Goal: Information Seeking & Learning: Check status

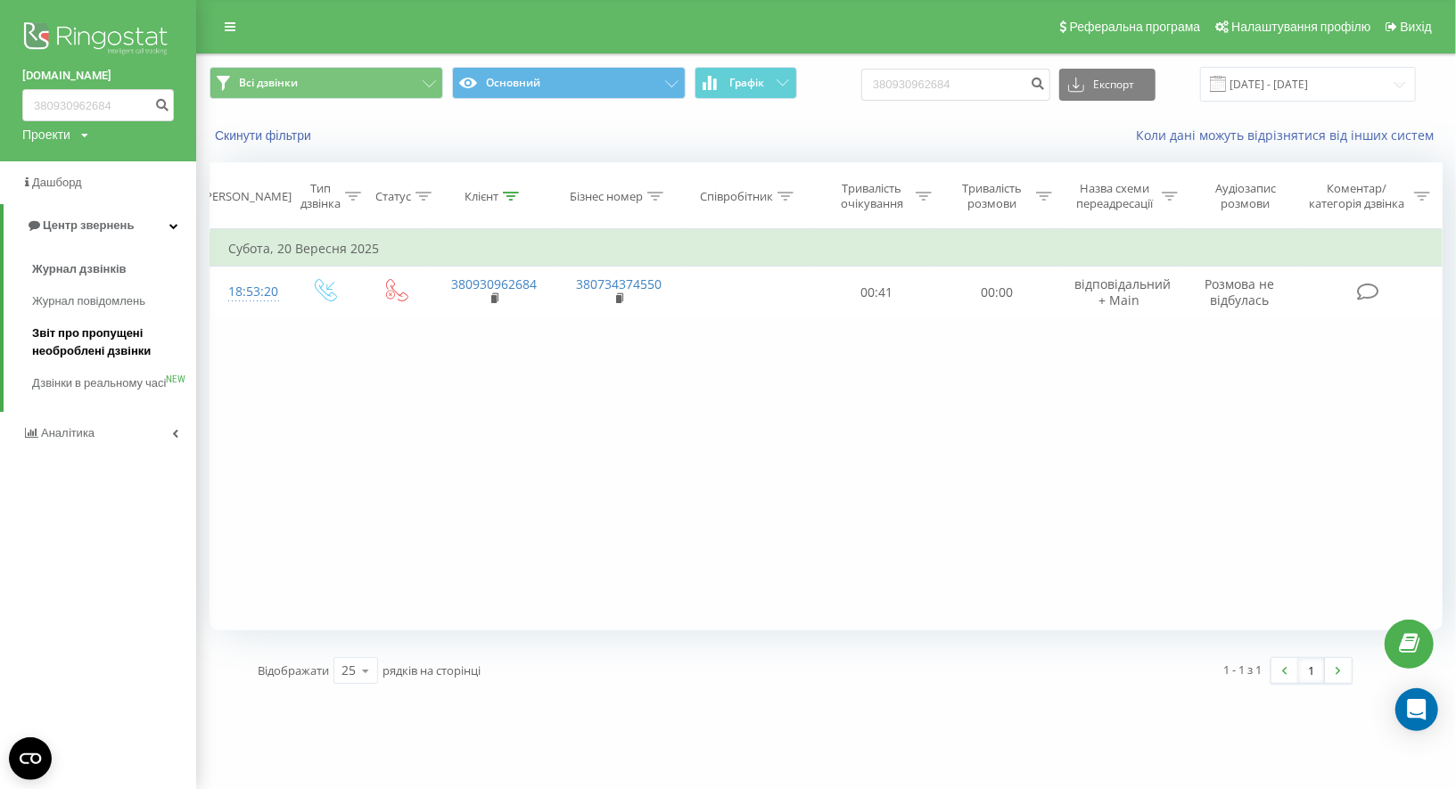
click at [107, 329] on span "Звіт про пропущені необроблені дзвінки" at bounding box center [109, 342] width 155 height 36
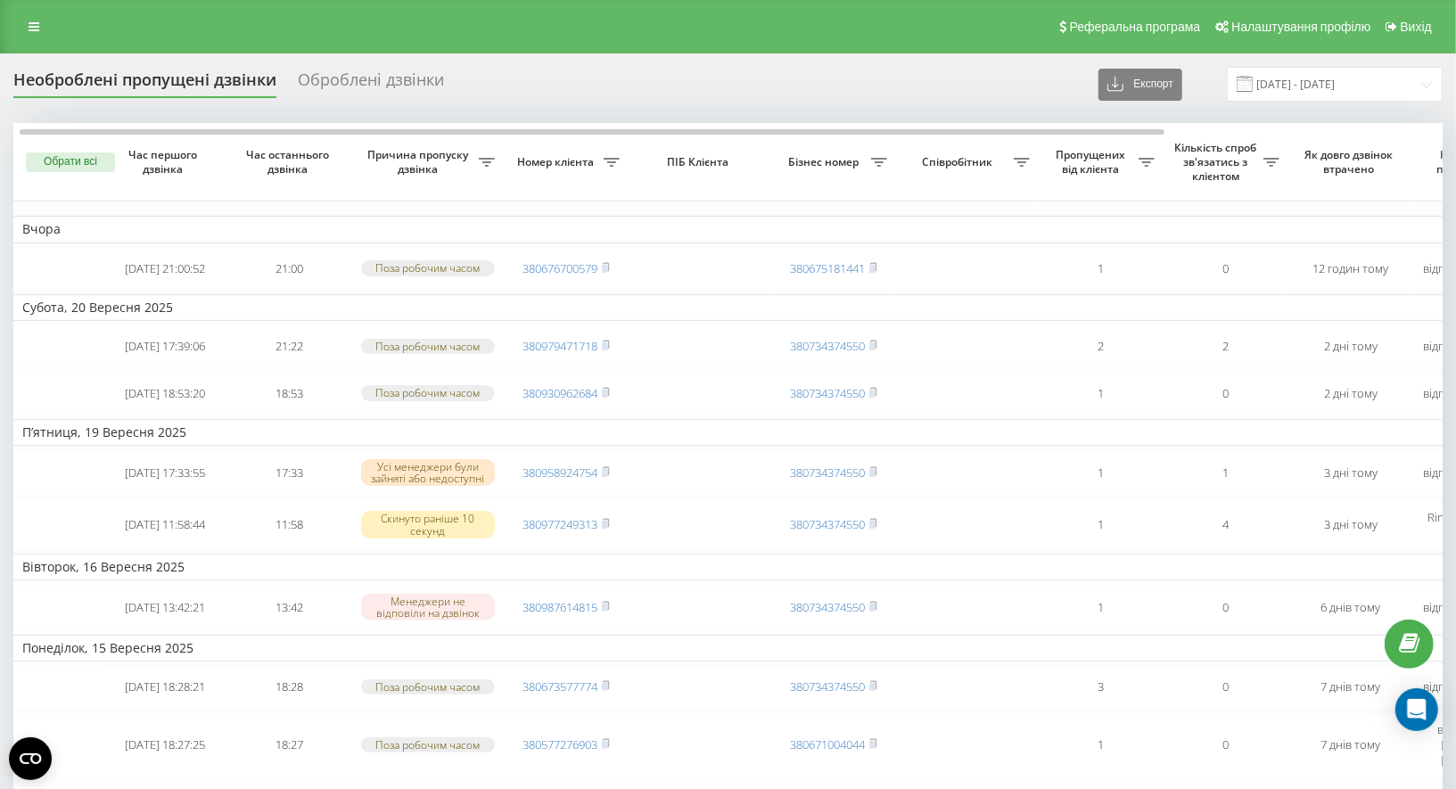
scroll to position [0, 4]
click at [1372, 93] on input "[DATE] - [DATE]" at bounding box center [1335, 84] width 216 height 35
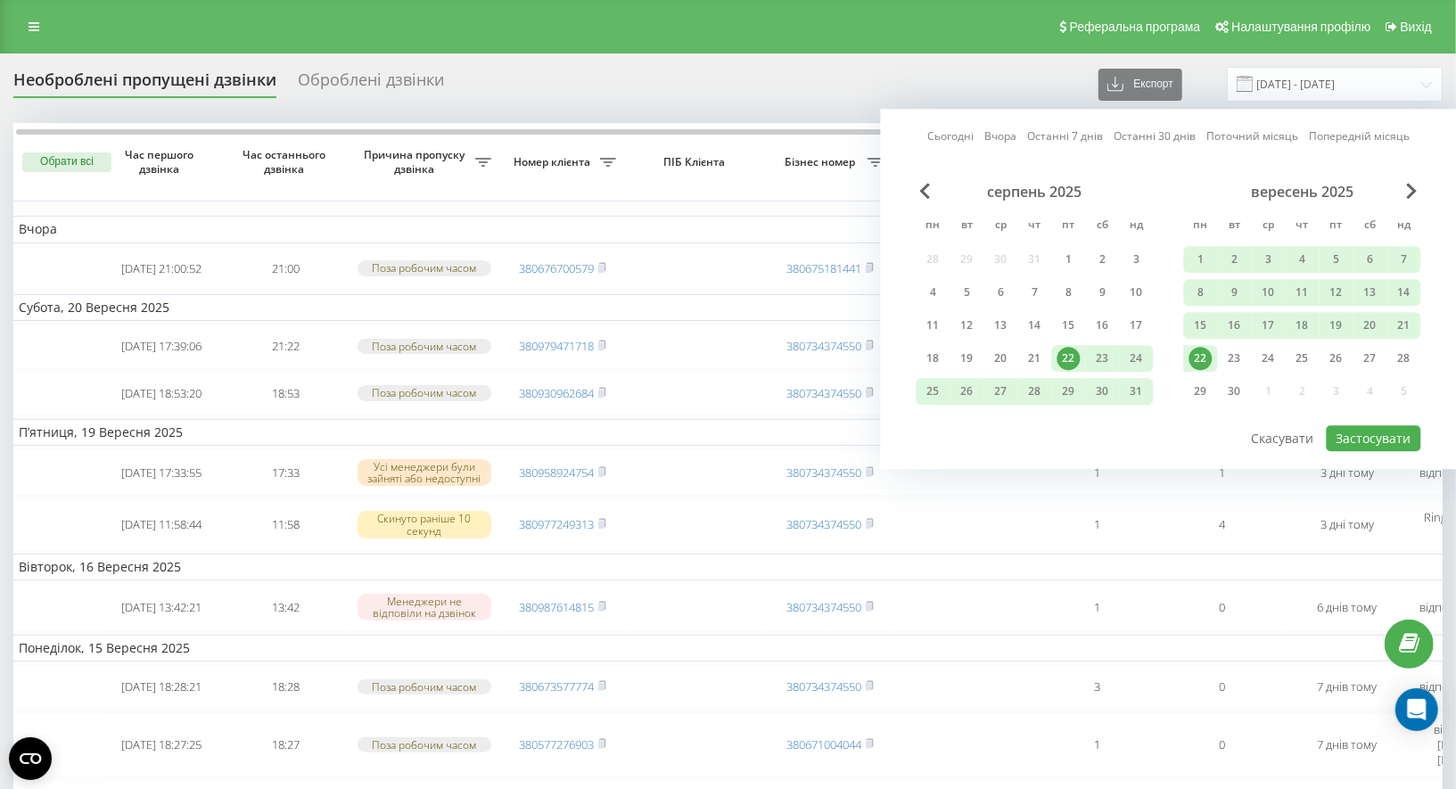
click at [1206, 357] on div "22" at bounding box center [1200, 358] width 23 height 23
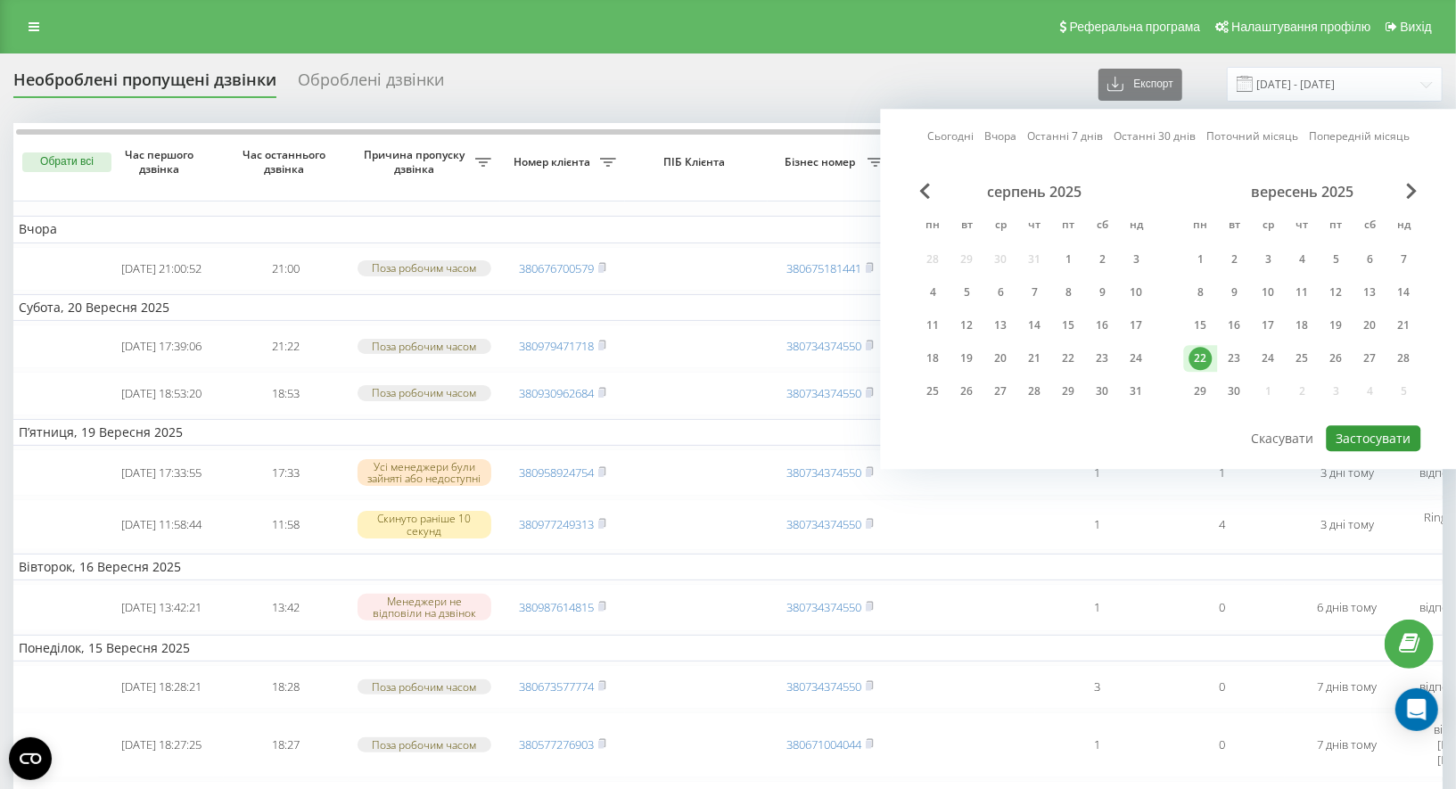
click at [1339, 426] on button "Застосувати" at bounding box center [1373, 438] width 94 height 26
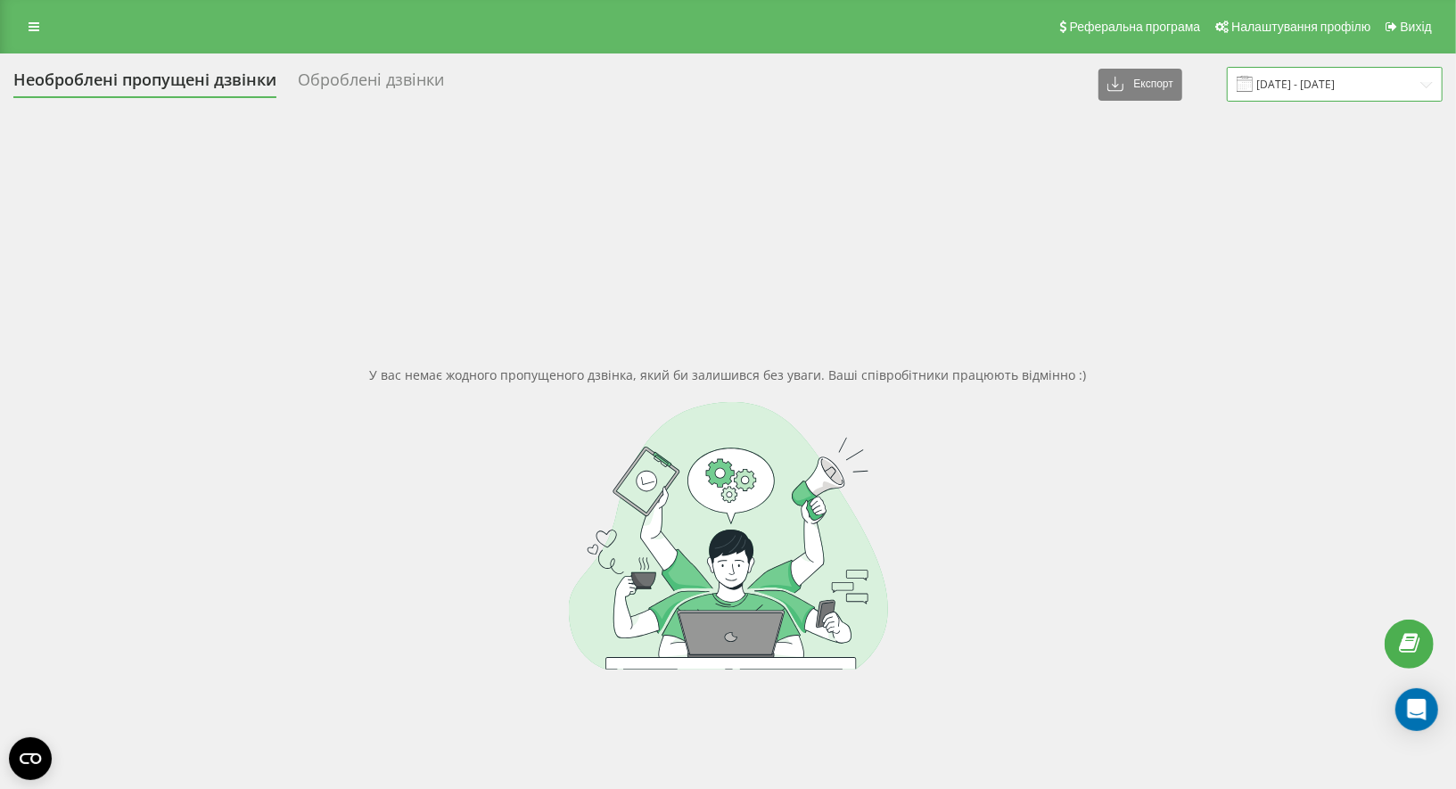
click at [1304, 86] on input "22.09.2025 - 22.09.2025" at bounding box center [1335, 84] width 216 height 35
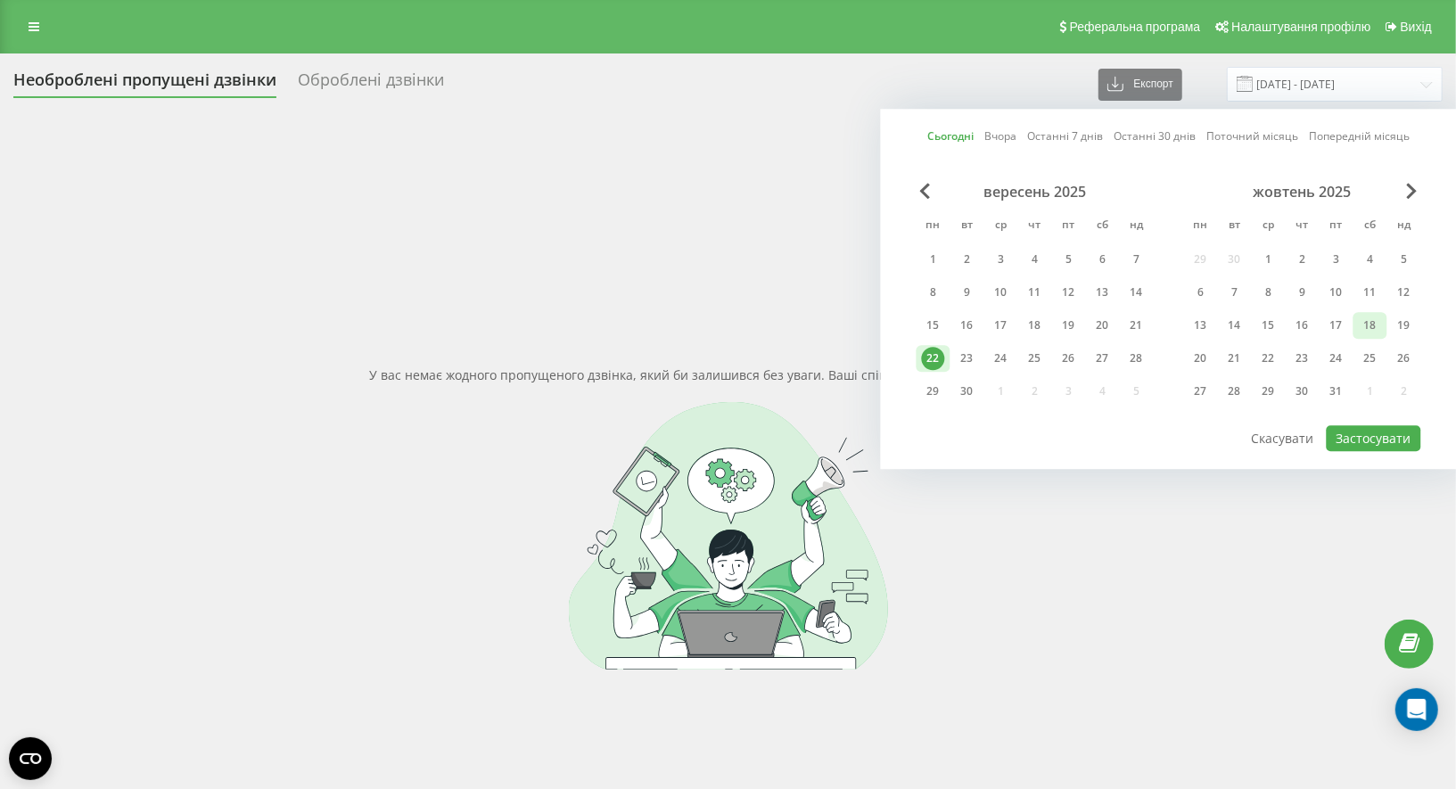
click at [1383, 325] on div "18" at bounding box center [1370, 325] width 34 height 27
click at [1210, 353] on div "20" at bounding box center [1200, 358] width 23 height 23
click at [1366, 431] on button "Застосувати" at bounding box center [1373, 438] width 94 height 26
type input "18.10.2025 - 20.10.2025"
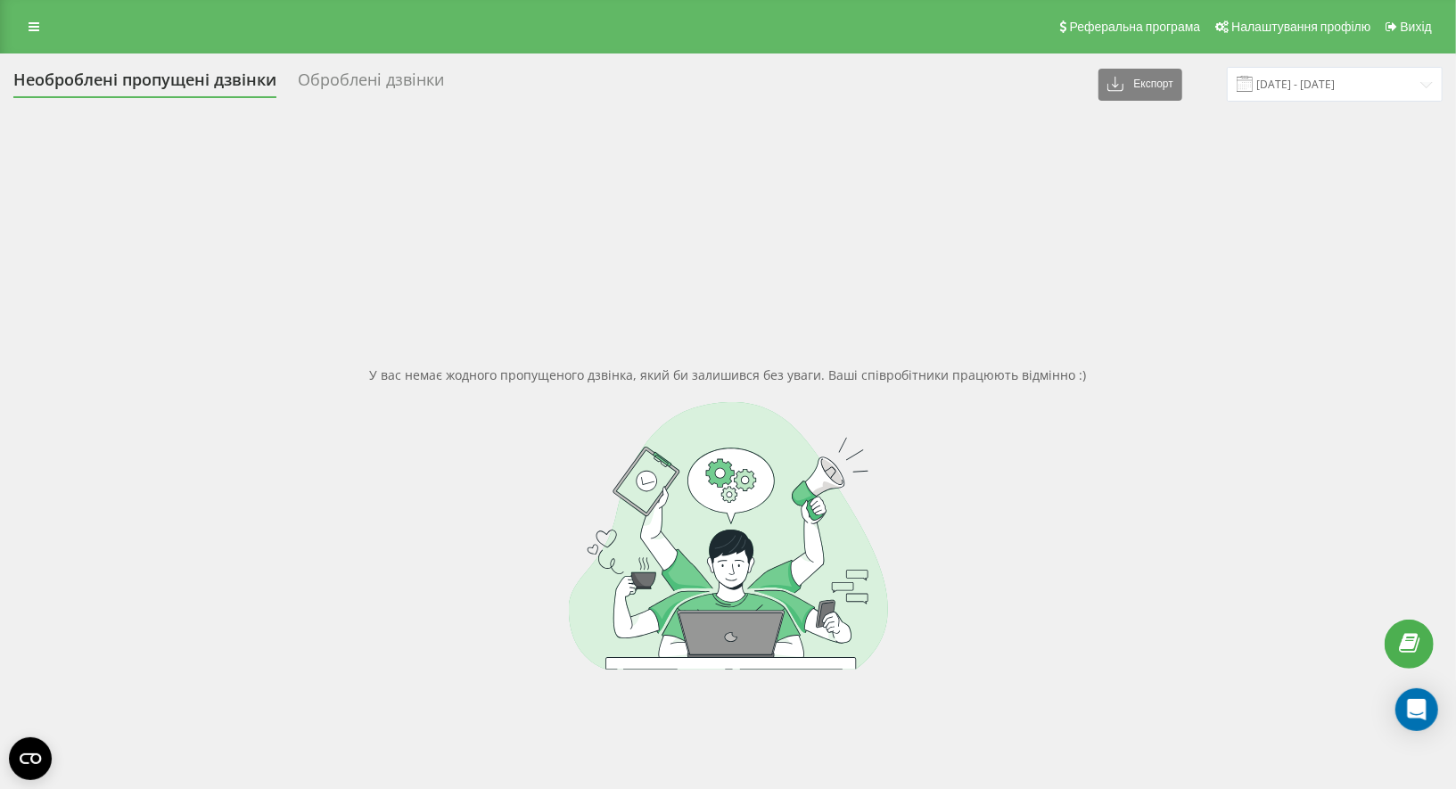
click at [35, 39] on div "Реферальна програма Налаштування профілю Вихід" at bounding box center [728, 26] width 1456 height 53
click at [36, 37] on link at bounding box center [34, 26] width 32 height 25
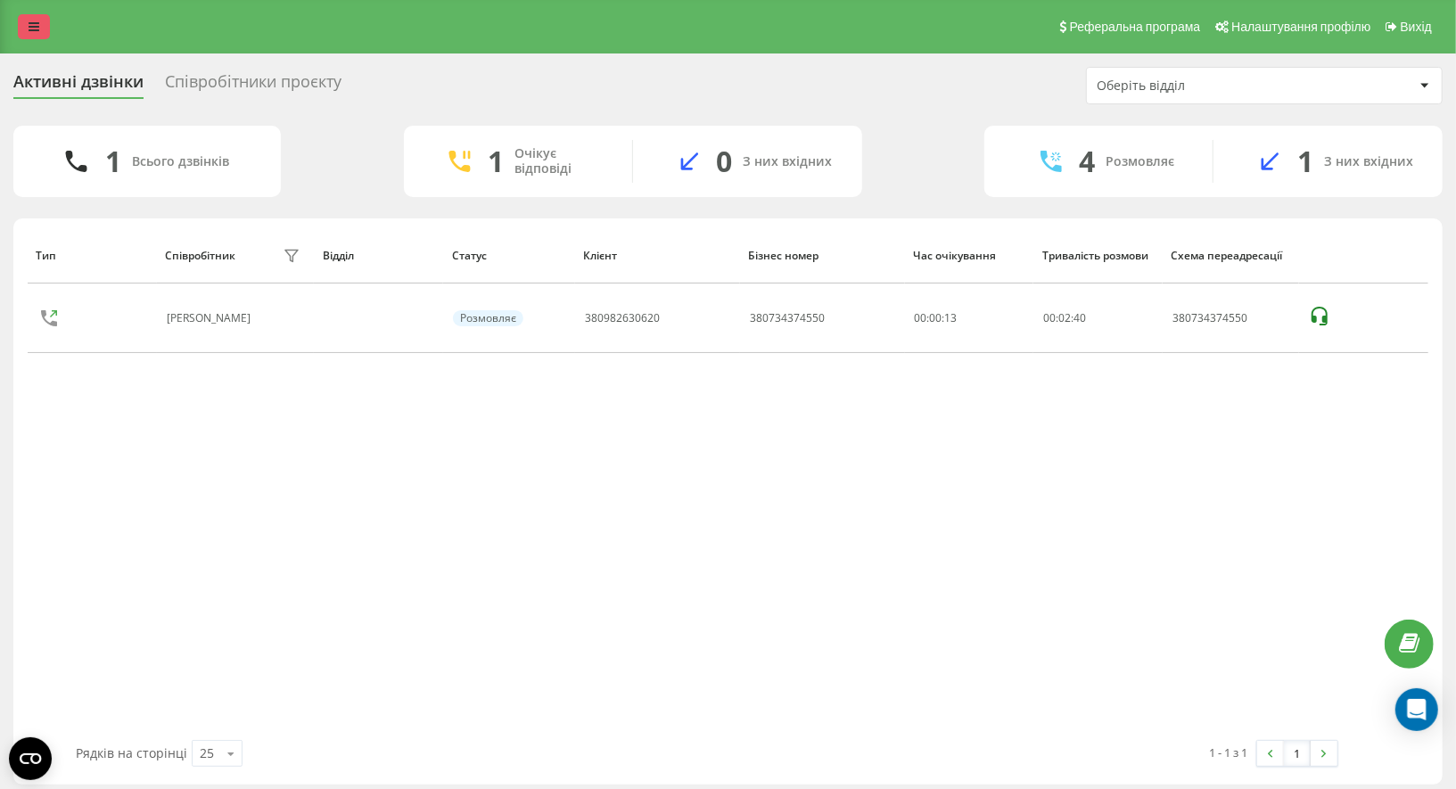
click at [42, 23] on link at bounding box center [34, 26] width 32 height 25
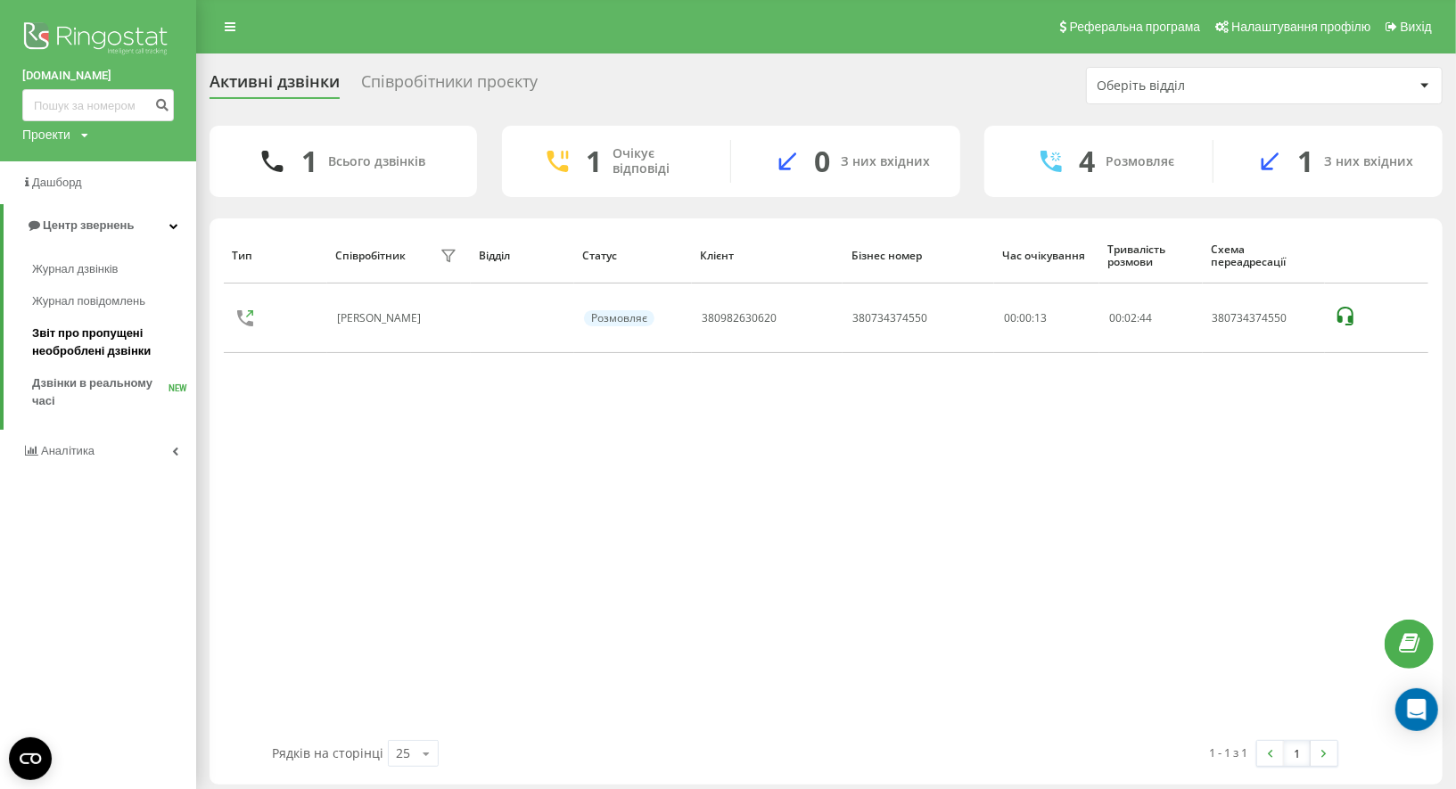
click at [111, 326] on span "Звіт про пропущені необроблені дзвінки" at bounding box center [109, 342] width 155 height 36
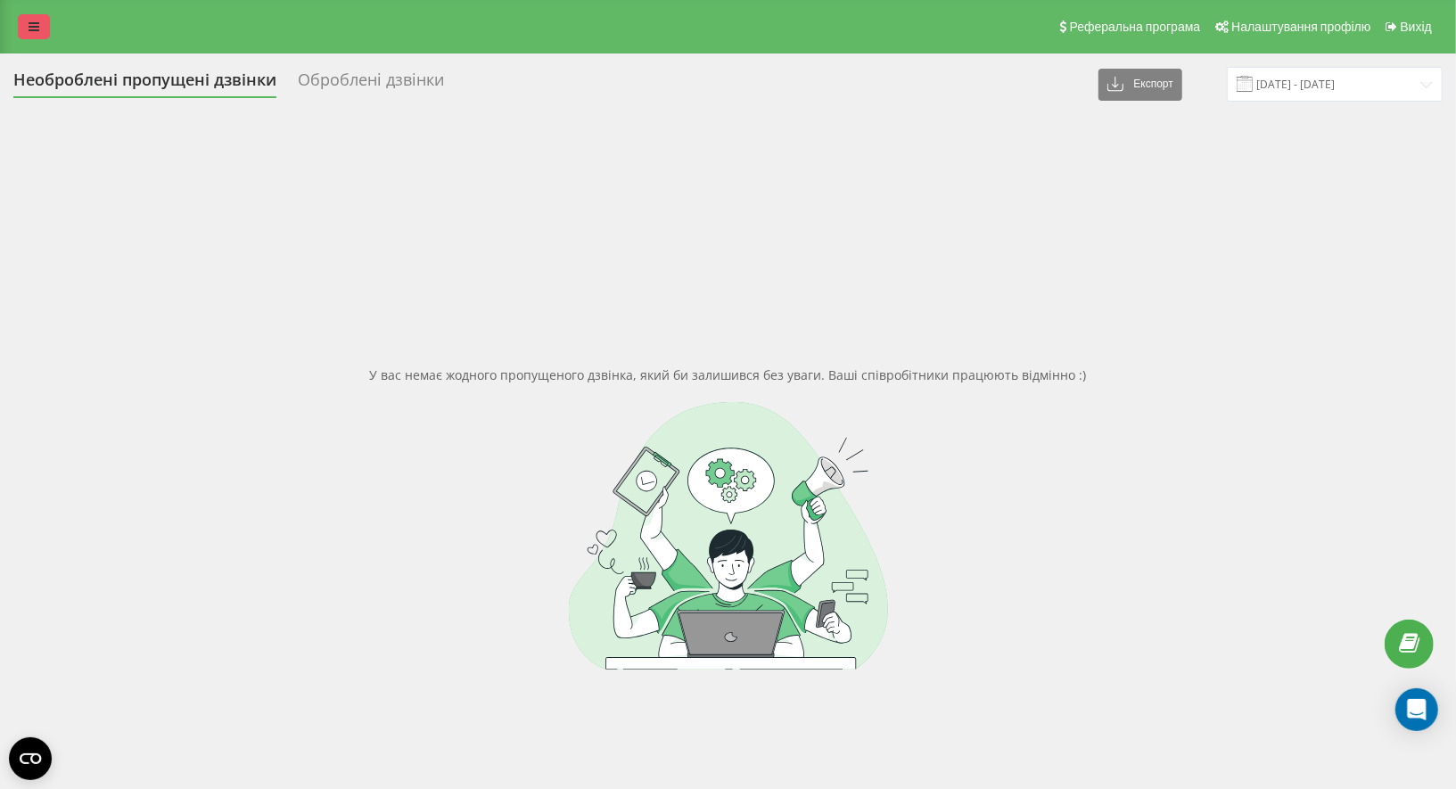
click at [37, 22] on icon at bounding box center [34, 27] width 11 height 12
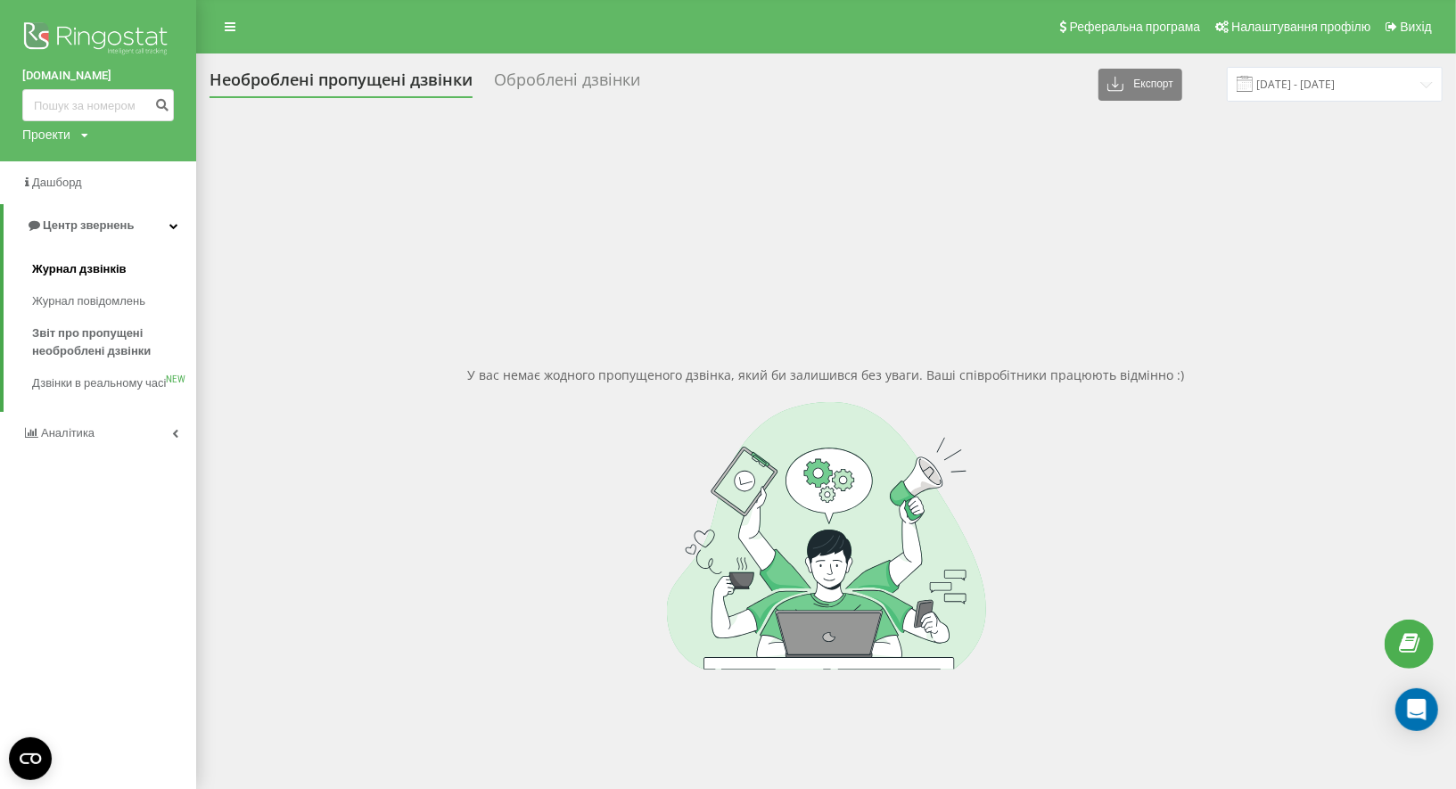
click at [77, 272] on span "Журнал дзвінків" at bounding box center [79, 269] width 94 height 18
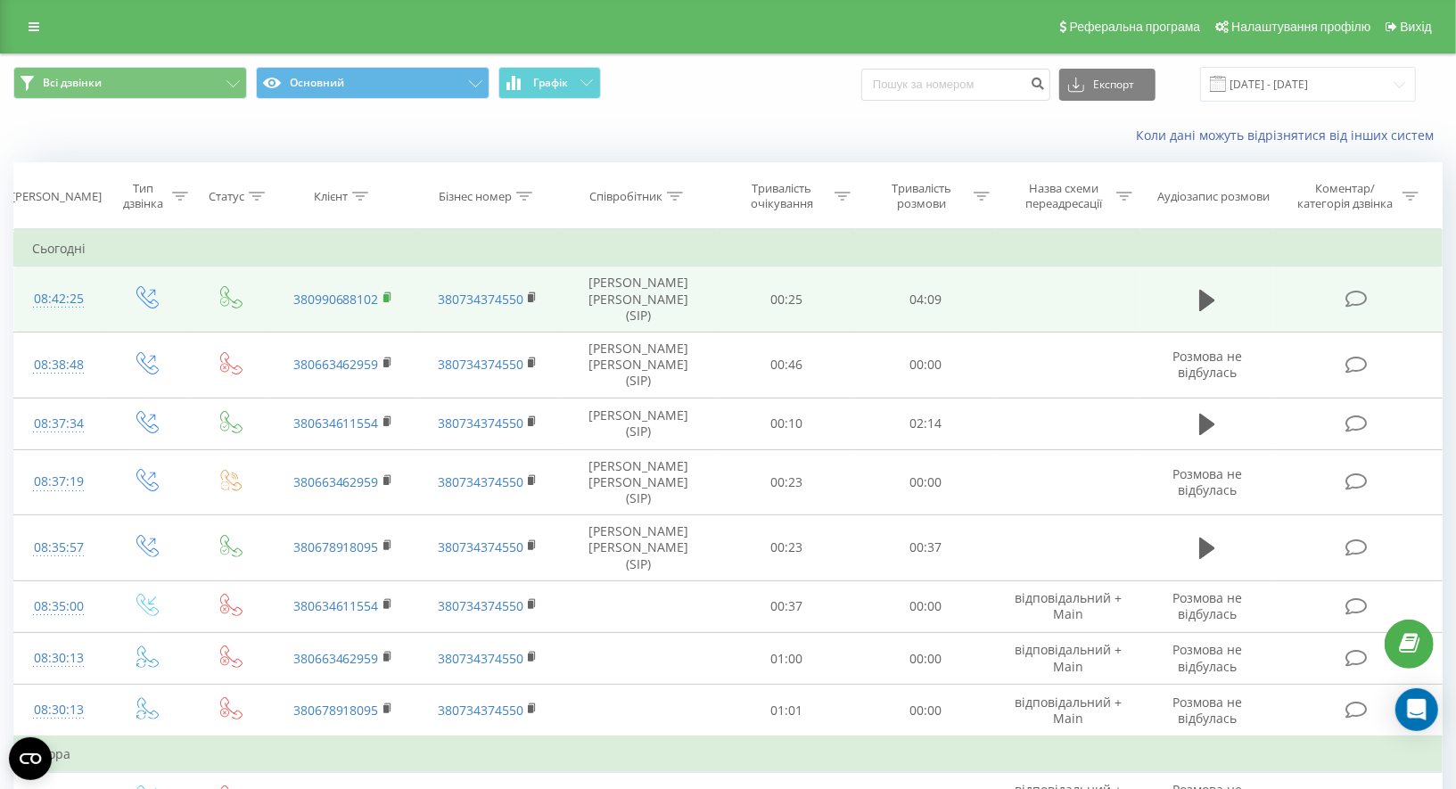
click at [386, 294] on rect at bounding box center [385, 298] width 5 height 8
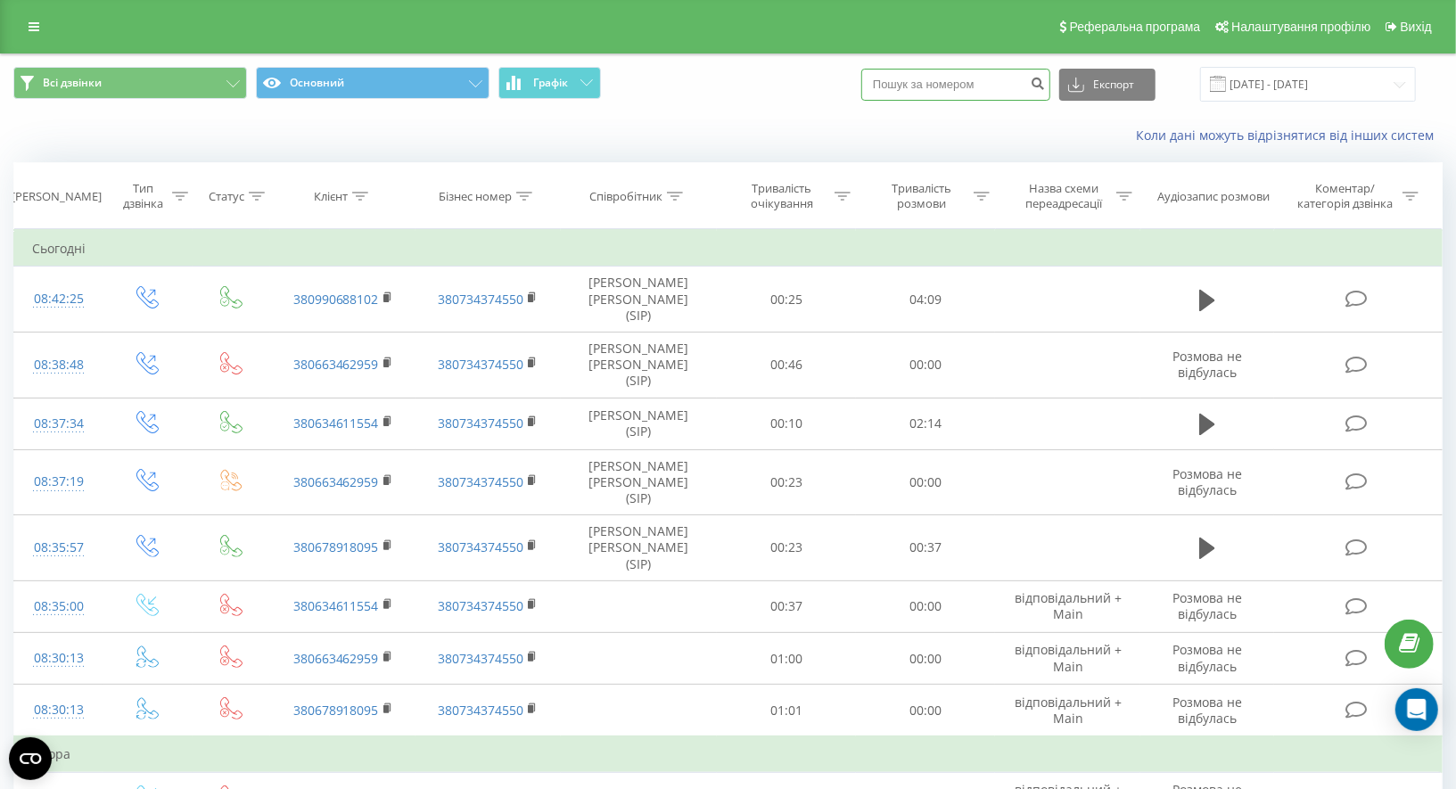
click at [933, 86] on input at bounding box center [955, 85] width 189 height 32
paste input "380443860442"
type input "380443860442"
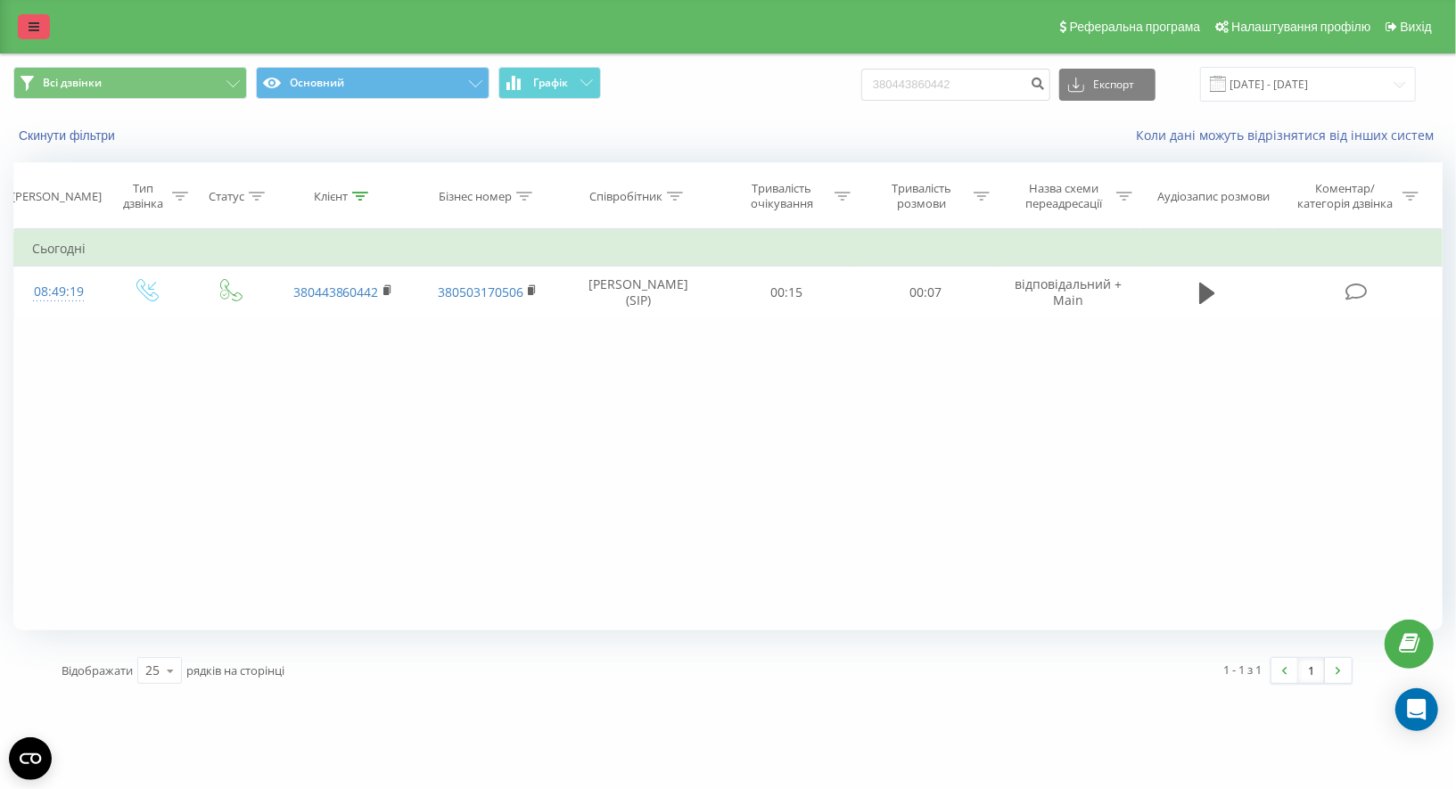
click at [40, 34] on link at bounding box center [34, 26] width 32 height 25
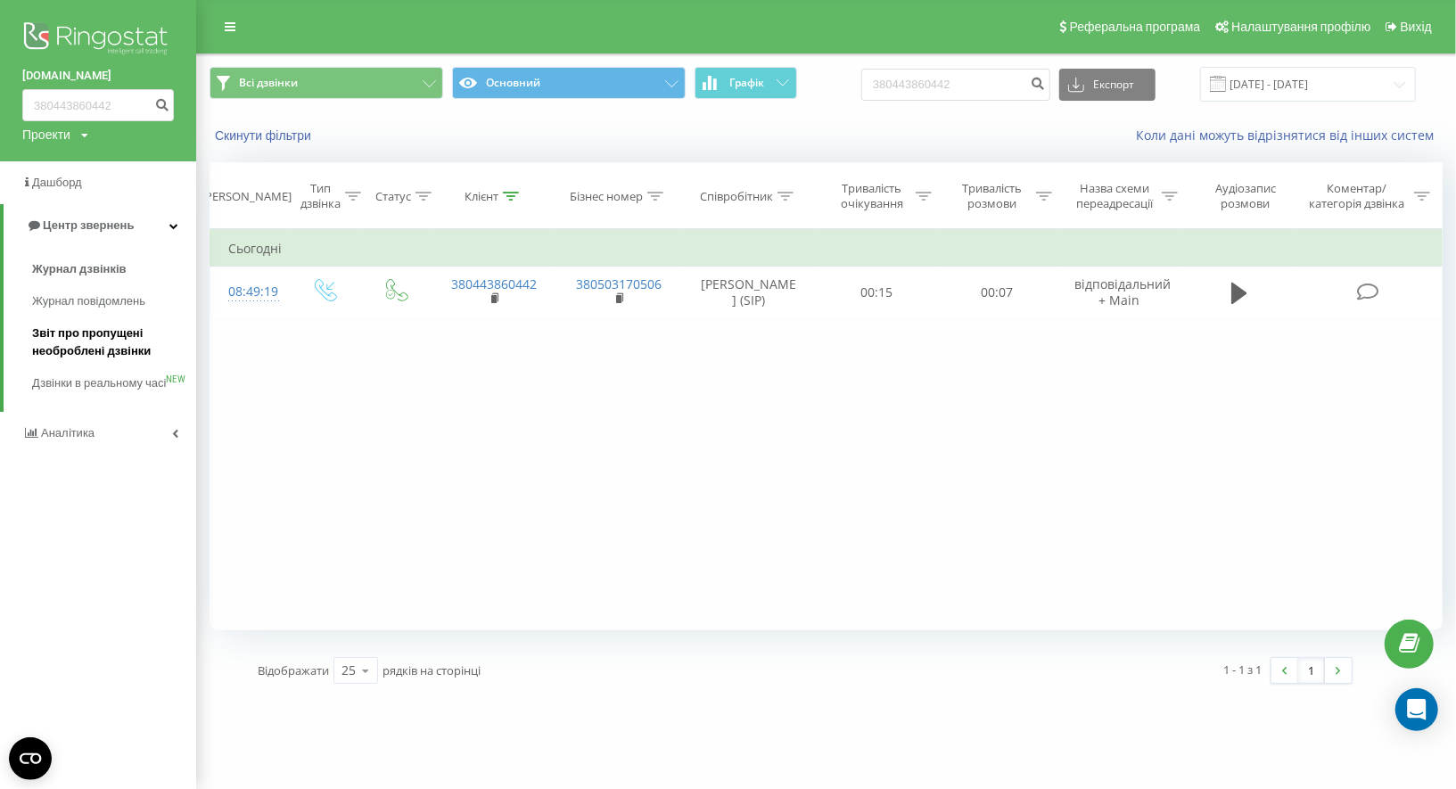
click at [103, 349] on span "Звіт про пропущені необроблені дзвінки" at bounding box center [109, 342] width 155 height 36
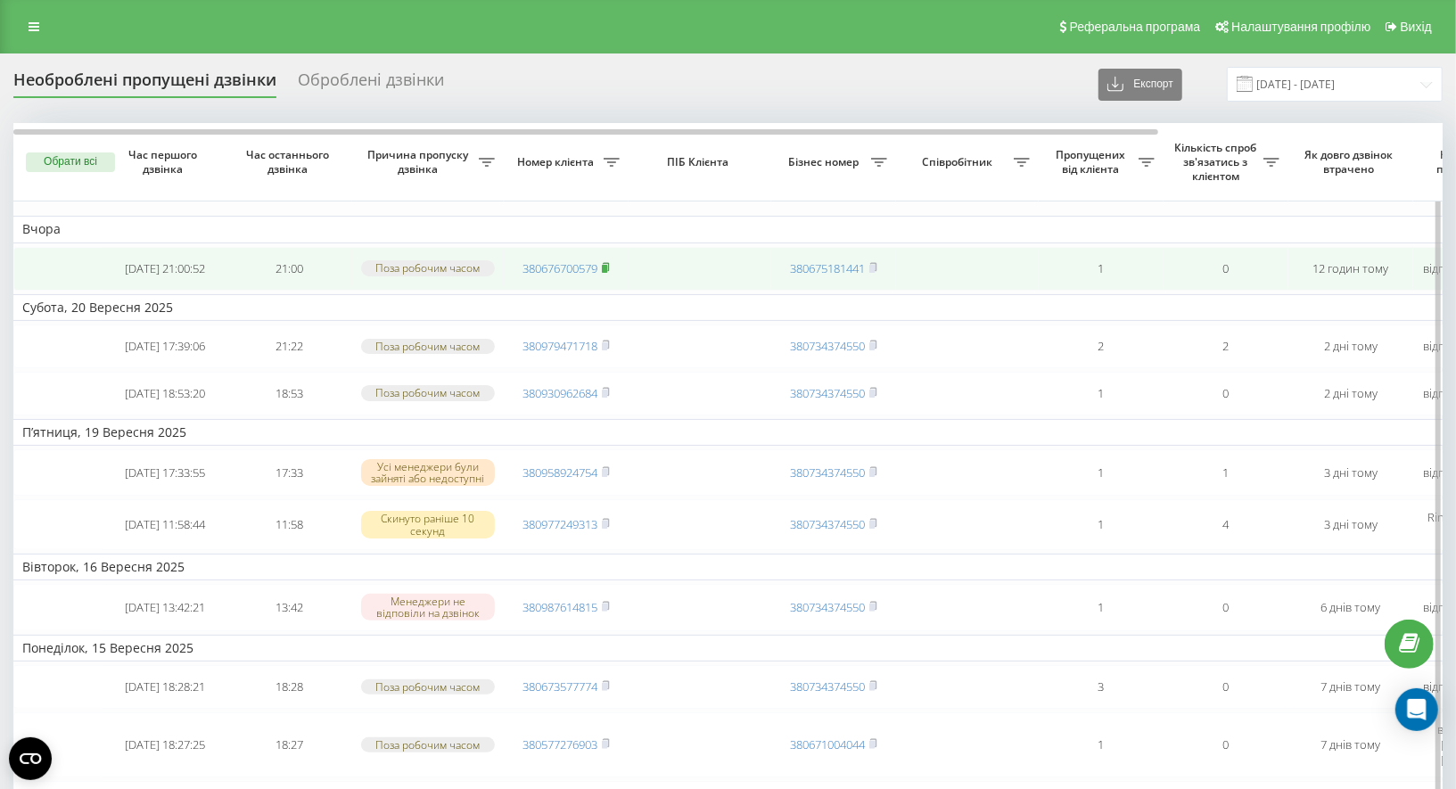
click at [604, 267] on rect at bounding box center [604, 269] width 5 height 8
